Goal: Task Accomplishment & Management: Manage account settings

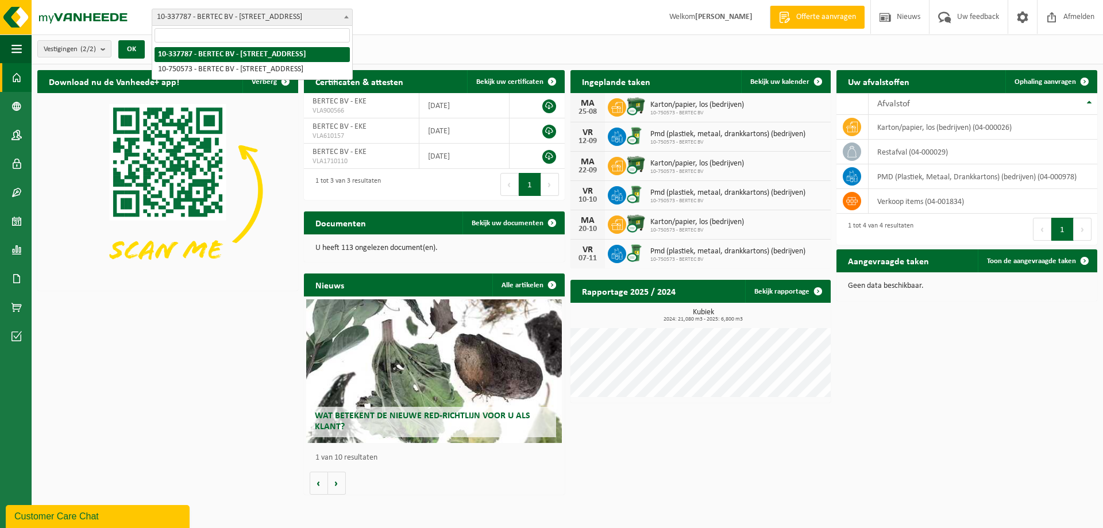
click at [343, 14] on span at bounding box center [346, 16] width 11 height 15
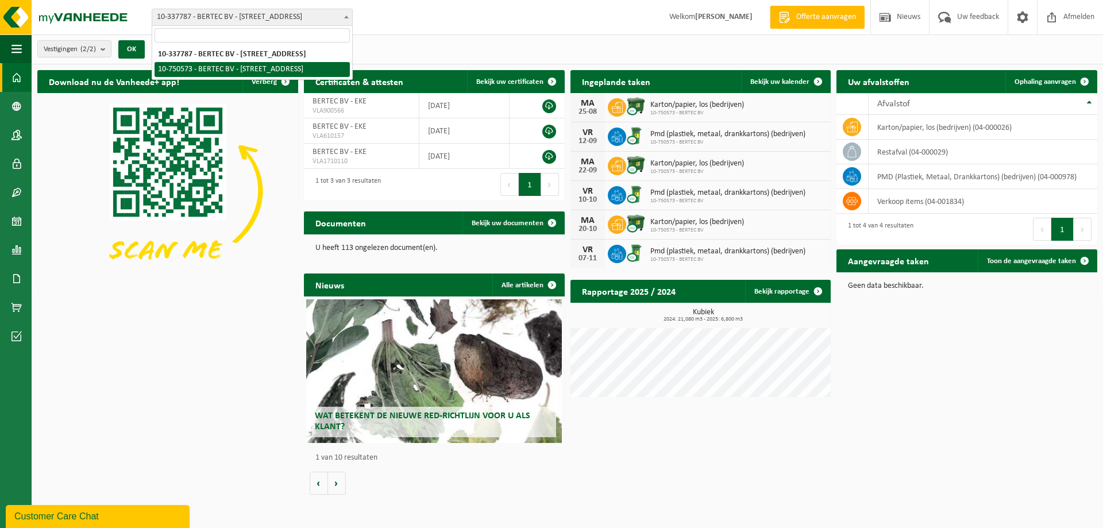
select select "6418"
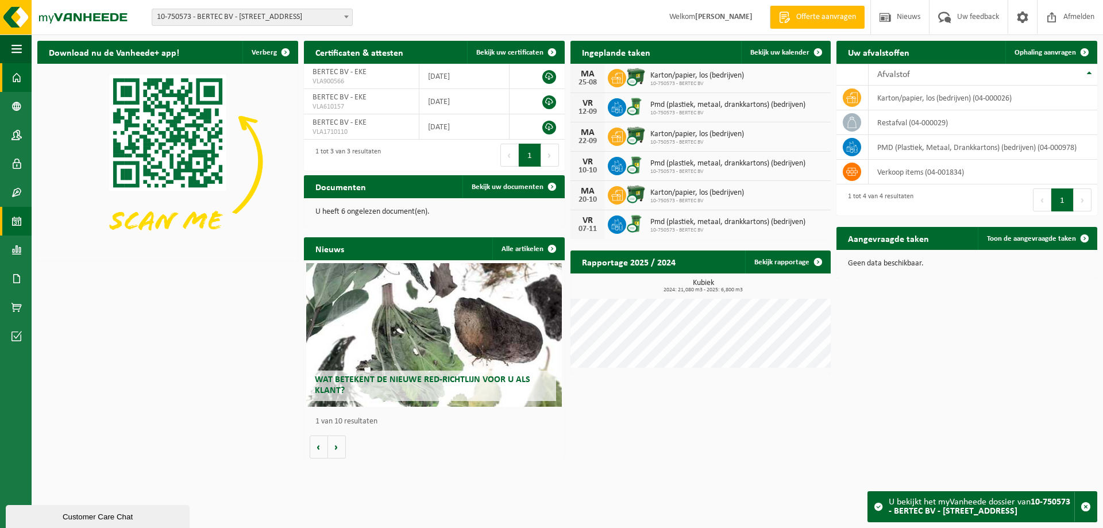
click at [21, 220] on span at bounding box center [16, 221] width 10 height 29
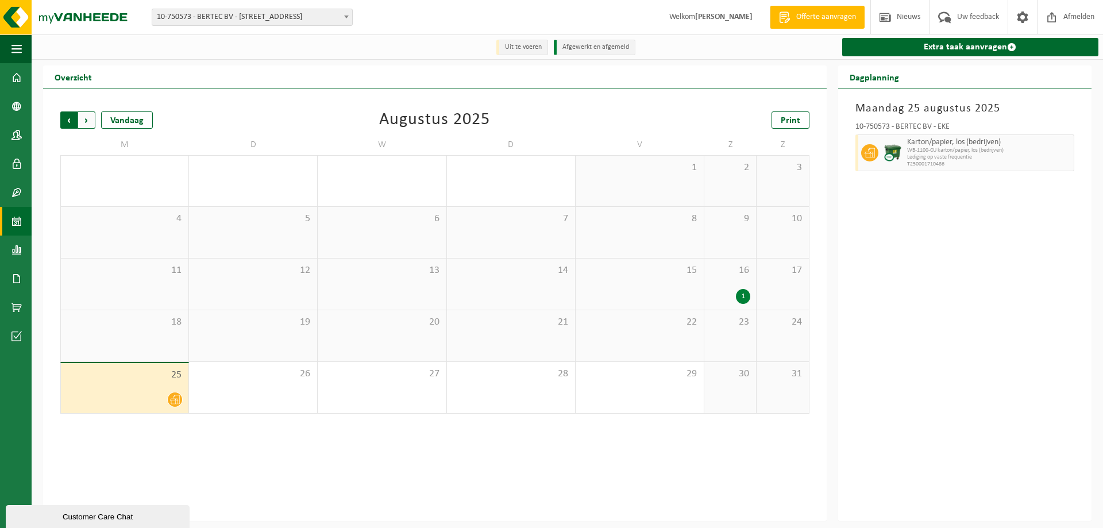
click at [83, 119] on span "Volgende" at bounding box center [86, 119] width 17 height 17
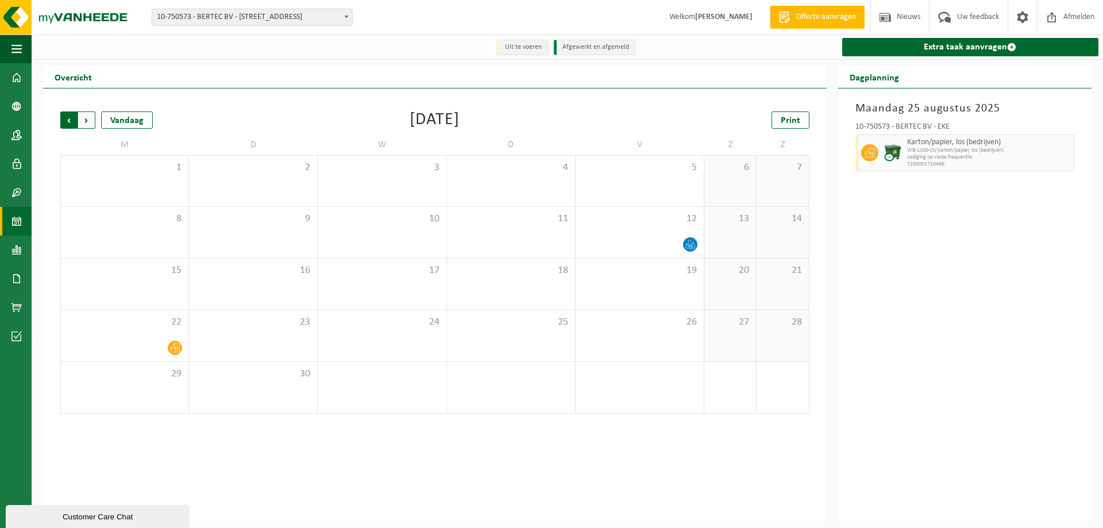
click at [86, 118] on span "Volgende" at bounding box center [86, 119] width 17 height 17
click at [86, 119] on span "Volgende" at bounding box center [86, 119] width 17 height 17
click at [87, 121] on span "Volgende" at bounding box center [86, 119] width 17 height 17
click at [87, 122] on span "Volgende" at bounding box center [86, 119] width 17 height 17
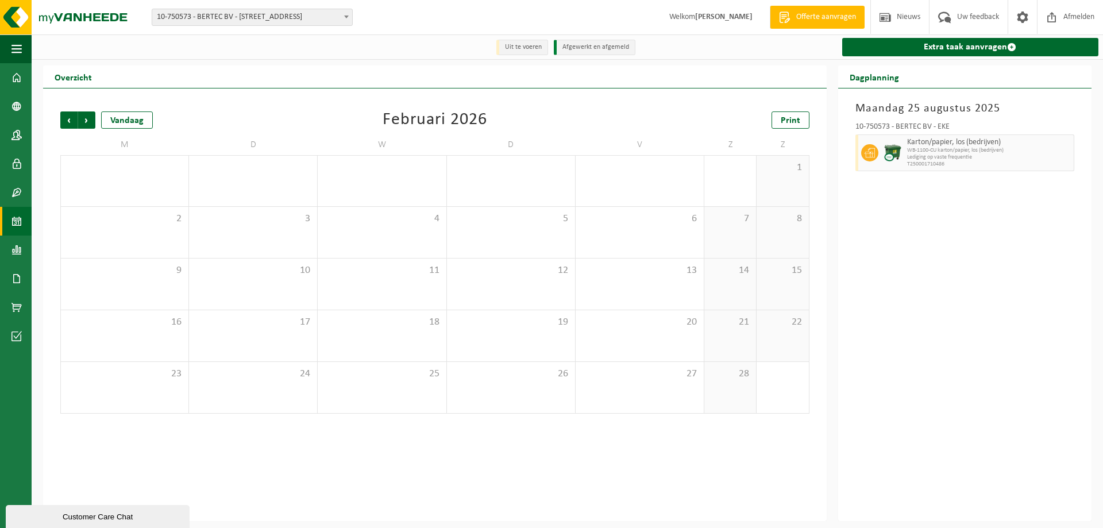
click at [87, 122] on span "Volgende" at bounding box center [86, 119] width 17 height 17
click at [66, 121] on span "Vorige" at bounding box center [68, 119] width 17 height 17
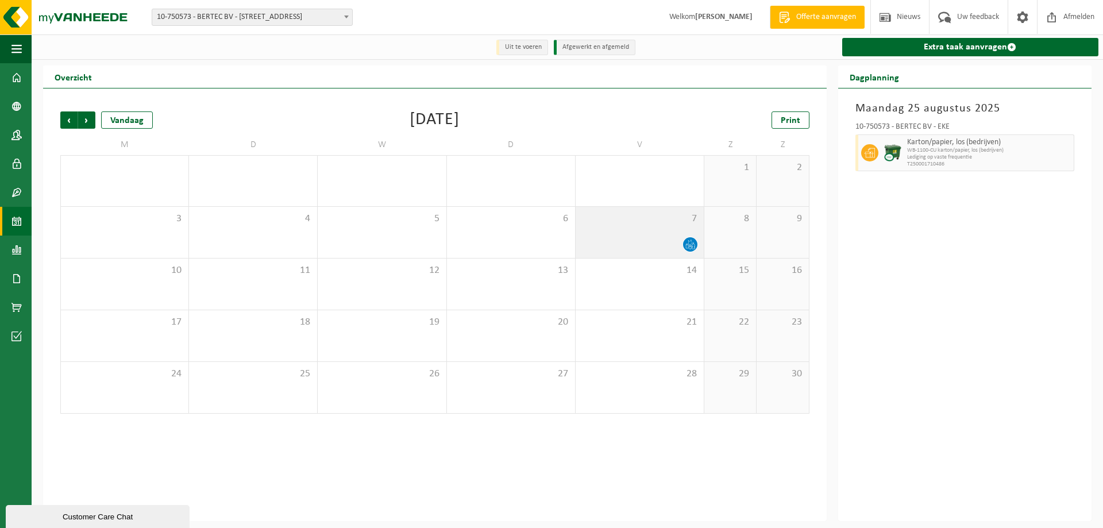
click at [626, 235] on div "7" at bounding box center [640, 232] width 128 height 51
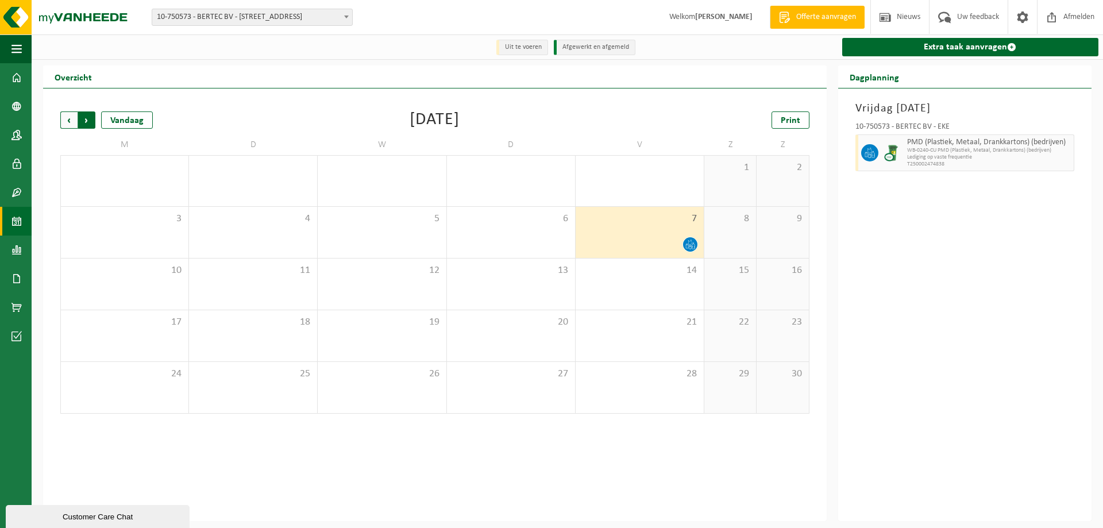
click at [67, 121] on span "Vorige" at bounding box center [68, 119] width 17 height 17
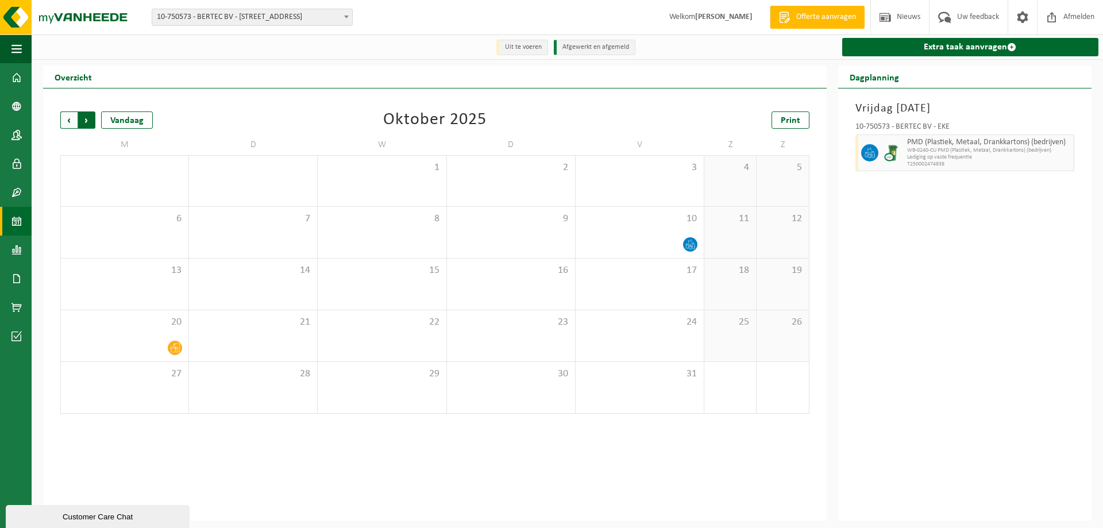
click at [66, 122] on span "Vorige" at bounding box center [68, 119] width 17 height 17
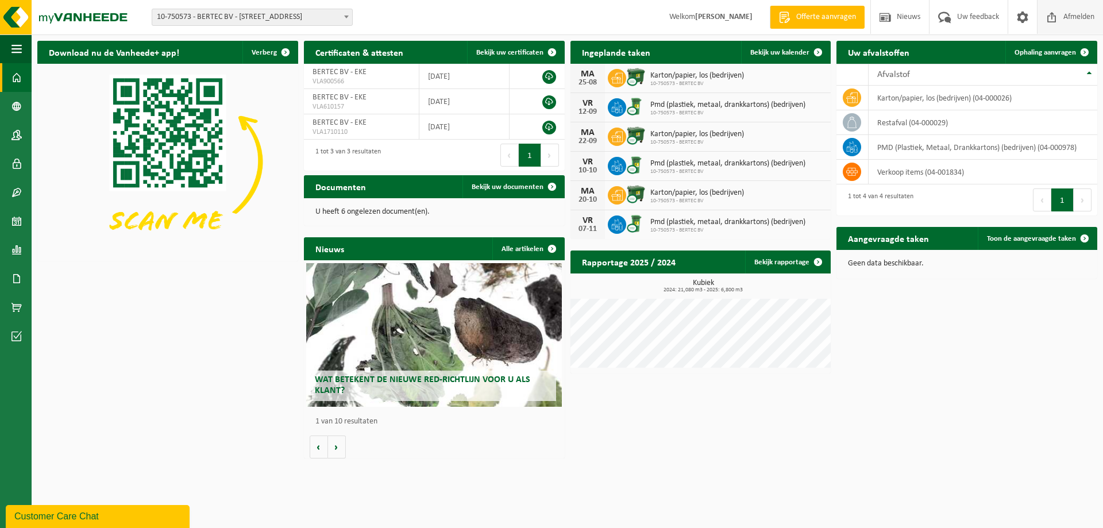
click at [1064, 16] on span "Afmelden" at bounding box center [1078, 17] width 37 height 34
